Goal: Find specific page/section: Find specific page/section

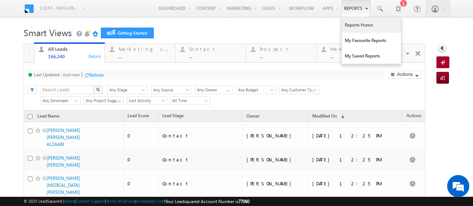
click at [346, 25] on link "Reports Home" at bounding box center [371, 25] width 59 height 16
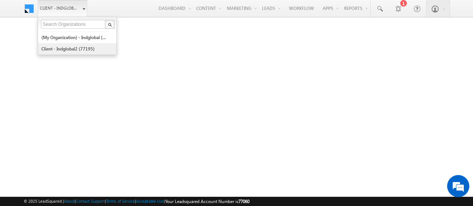
click at [66, 51] on link "Client - indglobal2 (77195)" at bounding box center [75, 48] width 68 height 11
